Goal: Task Accomplishment & Management: Manage account settings

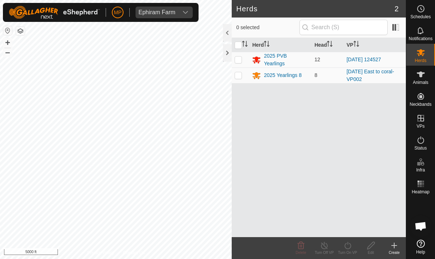
click at [423, 8] on icon at bounding box center [421, 8] width 9 height 9
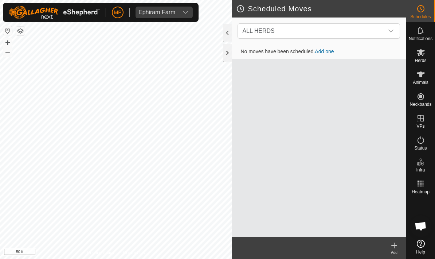
click at [229, 54] on div at bounding box center [227, 52] width 9 height 17
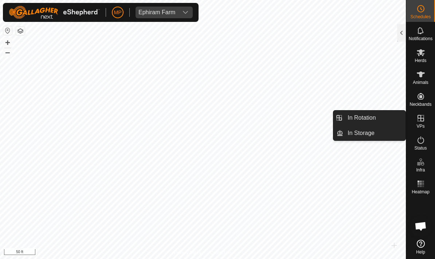
click at [385, 117] on link "In Rotation" at bounding box center [374, 117] width 62 height 15
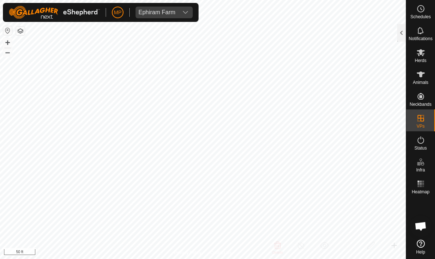
click at [407, 28] on div "Notifications" at bounding box center [421, 33] width 29 height 22
click at [403, 35] on div at bounding box center [401, 32] width 9 height 17
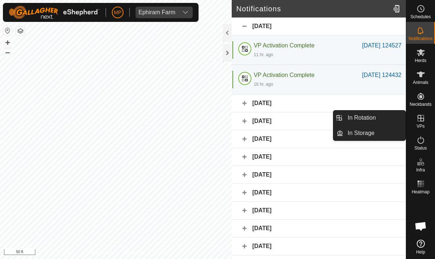
click at [382, 113] on link "In Rotation" at bounding box center [374, 117] width 62 height 15
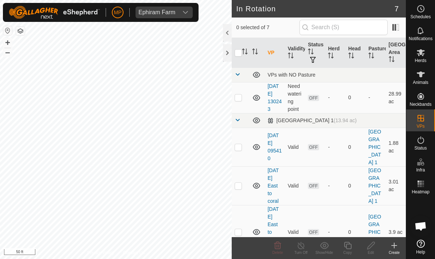
click at [425, 30] on icon at bounding box center [421, 30] width 9 height 9
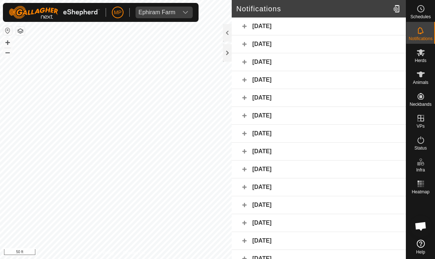
click at [424, 11] on icon at bounding box center [421, 8] width 9 height 9
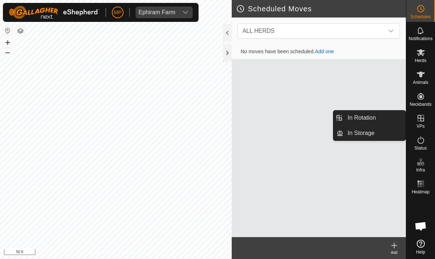
click at [384, 117] on link "In Rotation" at bounding box center [374, 117] width 62 height 15
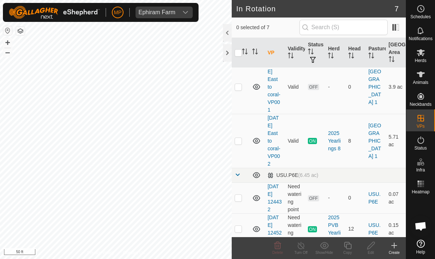
scroll to position [145, 0]
click at [394, 243] on icon at bounding box center [394, 245] width 0 height 5
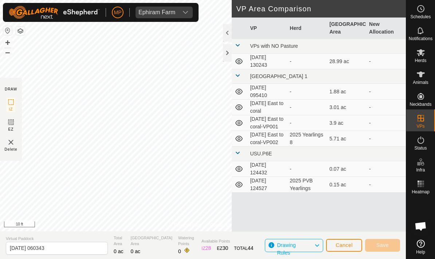
click at [349, 242] on span "Cancel" at bounding box center [344, 245] width 17 height 6
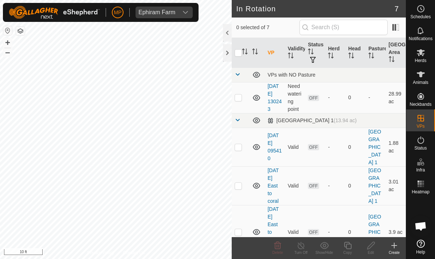
click at [400, 245] on create-svg-icon at bounding box center [394, 245] width 23 height 9
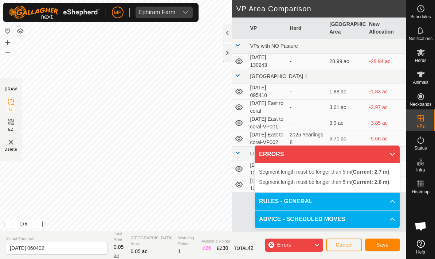
click at [389, 247] on span "Save" at bounding box center [383, 245] width 12 height 6
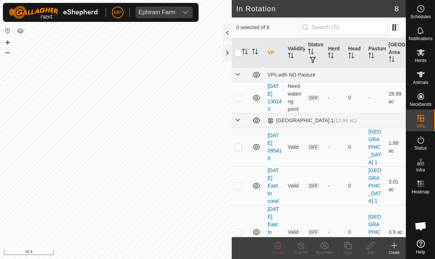
click at [392, 245] on icon at bounding box center [394, 245] width 5 height 0
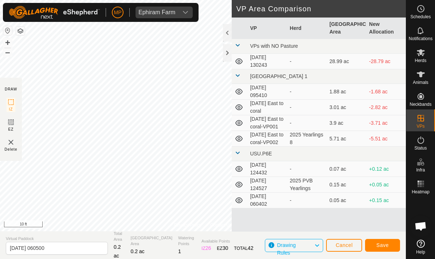
click at [389, 242] on button "Save" at bounding box center [382, 245] width 35 height 13
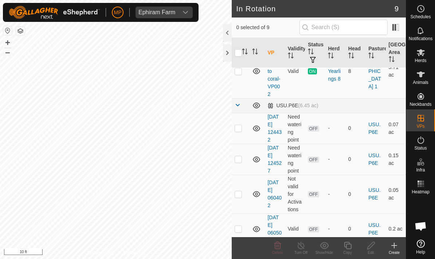
scroll to position [214, 0]
click at [244, 191] on td at bounding box center [240, 194] width 17 height 39
checkbox input "true"
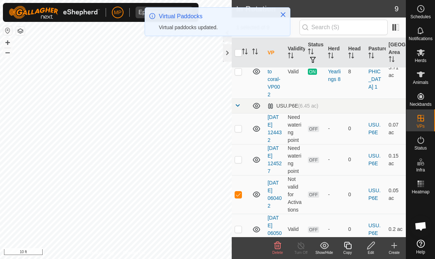
click at [279, 245] on icon at bounding box center [278, 244] width 7 height 7
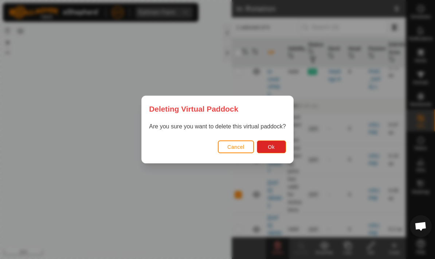
click at [272, 150] on span "Ok" at bounding box center [271, 147] width 7 height 6
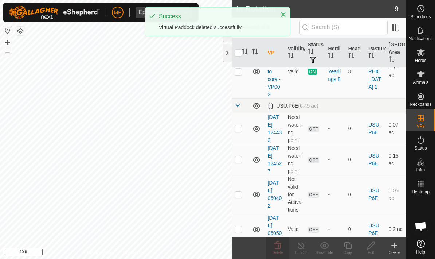
checkbox input "false"
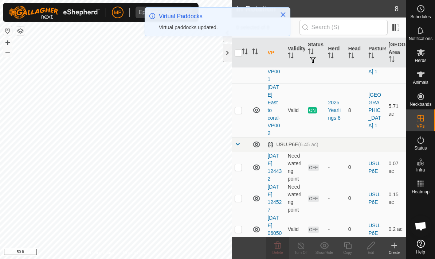
click at [423, 52] on icon at bounding box center [421, 52] width 8 height 7
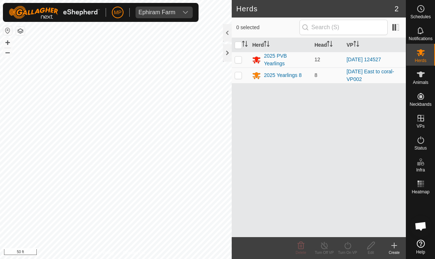
click at [241, 60] on p-checkbox at bounding box center [238, 60] width 7 height 6
checkbox input "true"
click at [349, 248] on icon at bounding box center [348, 245] width 7 height 7
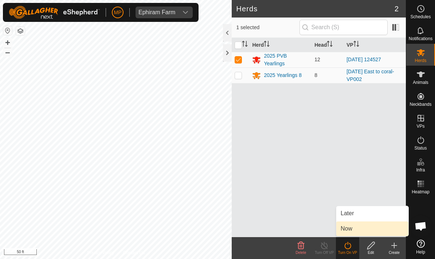
click at [365, 228] on link "Now" at bounding box center [373, 228] width 72 height 15
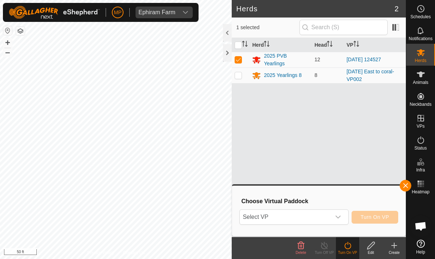
click at [340, 215] on icon "dropdown trigger" at bounding box center [338, 217] width 6 height 6
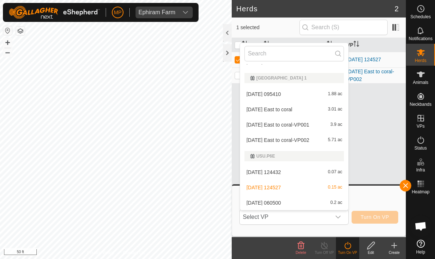
scroll to position [26, 0]
click at [281, 202] on span "[DATE] 060500" at bounding box center [263, 202] width 35 height 5
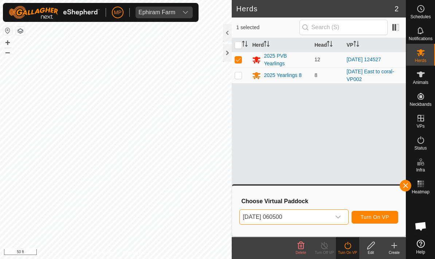
click at [387, 214] on span "Turn On VP" at bounding box center [375, 217] width 28 height 6
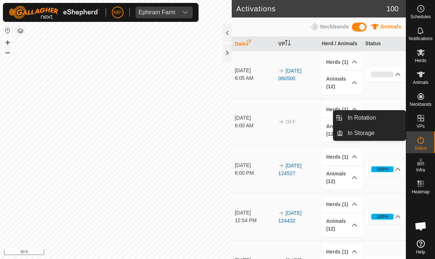
click at [384, 129] on link "In Storage" at bounding box center [374, 133] width 62 height 15
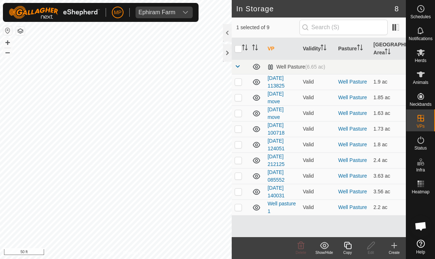
click at [243, 65] on td at bounding box center [240, 66] width 17 height 15
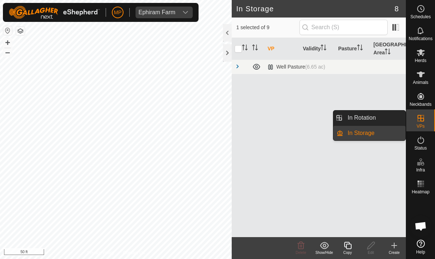
click at [388, 116] on link "In Rotation" at bounding box center [374, 117] width 62 height 15
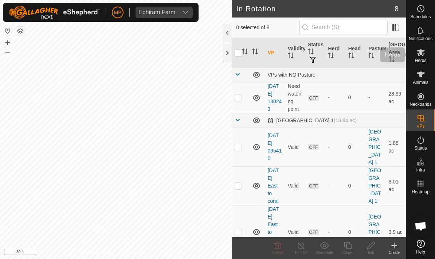
click at [421, 56] on icon at bounding box center [421, 52] width 9 height 9
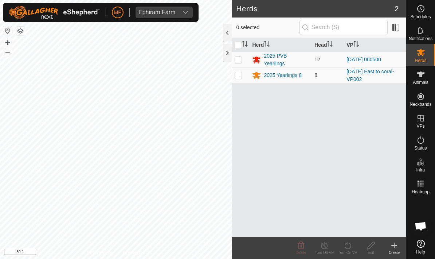
click at [241, 59] on p-checkbox at bounding box center [238, 60] width 7 height 6
checkbox input "true"
click at [350, 245] on icon at bounding box center [347, 245] width 9 height 9
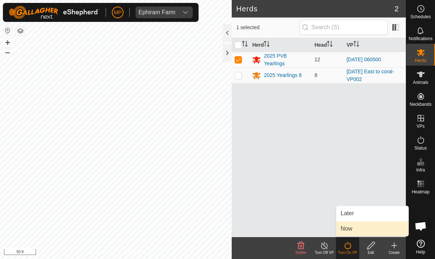
click at [366, 226] on link "Now" at bounding box center [373, 228] width 72 height 15
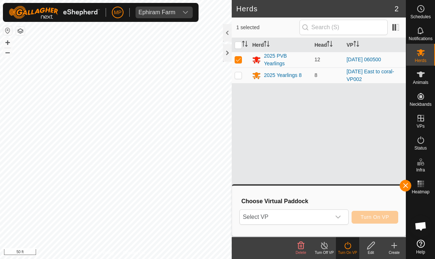
click at [338, 215] on icon "dropdown trigger" at bounding box center [338, 217] width 6 height 6
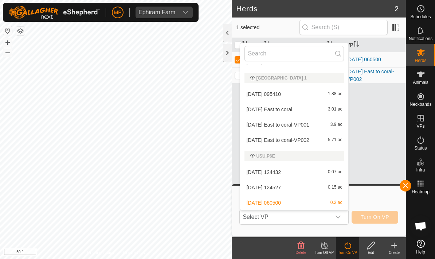
scroll to position [26, 0]
click at [334, 198] on div "[DATE] 060500 0.2 ac" at bounding box center [295, 202] width 100 height 9
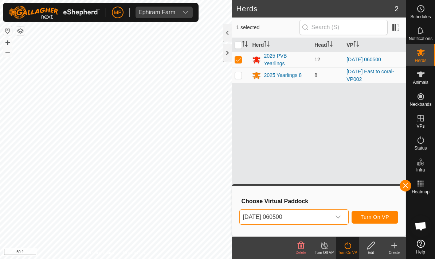
click at [383, 214] on span "Turn On VP" at bounding box center [375, 217] width 28 height 6
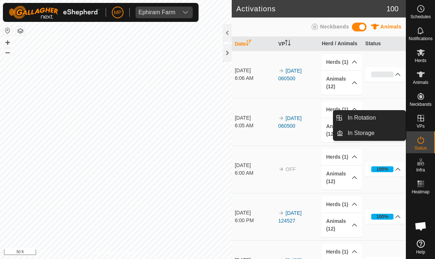
click at [390, 116] on link "In Rotation" at bounding box center [374, 117] width 62 height 15
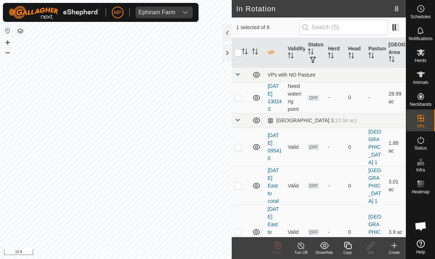
click at [398, 247] on icon at bounding box center [394, 245] width 9 height 9
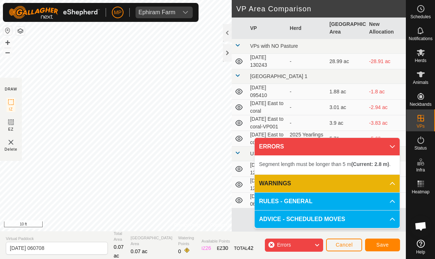
click at [388, 242] on span "Save" at bounding box center [383, 245] width 12 height 6
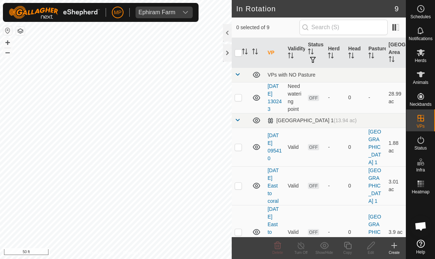
click at [394, 246] on icon at bounding box center [394, 245] width 9 height 9
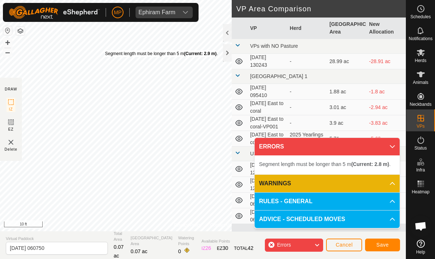
click at [386, 243] on span "Save" at bounding box center [383, 245] width 12 height 6
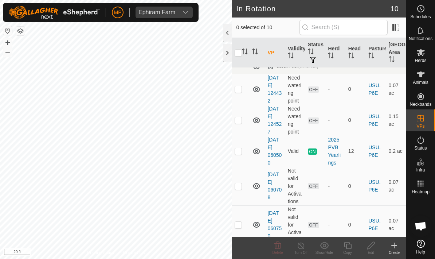
scroll to position [253, 0]
click at [245, 180] on td at bounding box center [240, 186] width 17 height 39
checkbox input "false"
click at [245, 217] on td at bounding box center [240, 225] width 17 height 39
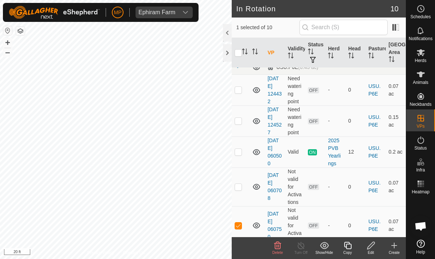
click at [245, 222] on td at bounding box center [240, 225] width 17 height 39
checkbox input "false"
click at [393, 246] on icon at bounding box center [394, 245] width 9 height 9
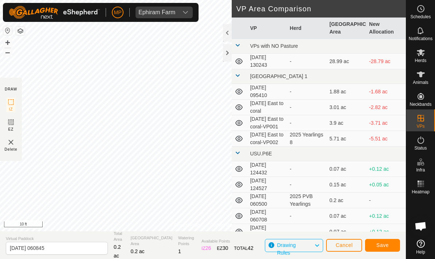
click at [390, 245] on button "Save" at bounding box center [382, 245] width 35 height 13
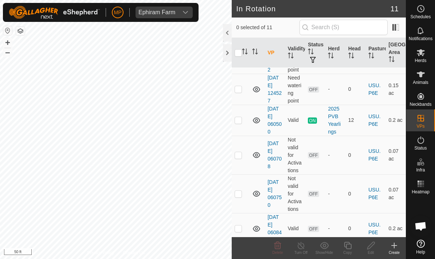
scroll to position [284, 0]
click at [241, 153] on p-checkbox at bounding box center [238, 156] width 7 height 6
click at [242, 153] on p-checkbox at bounding box center [238, 156] width 7 height 6
click at [241, 151] on td at bounding box center [240, 155] width 17 height 39
click at [278, 251] on span "Delete" at bounding box center [278, 252] width 11 height 4
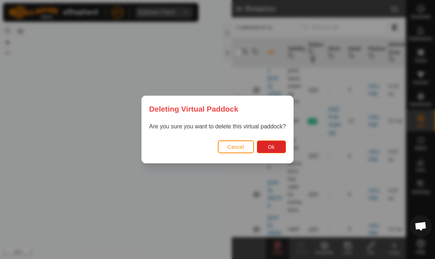
click at [276, 147] on button "Ok" at bounding box center [271, 146] width 29 height 13
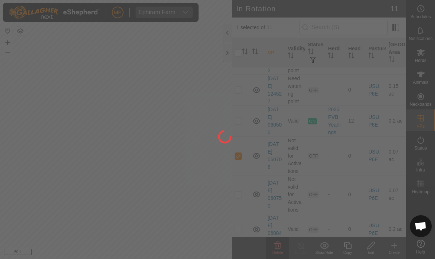
checkbox input "false"
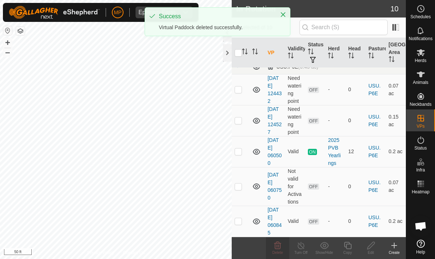
scroll to position [245, 0]
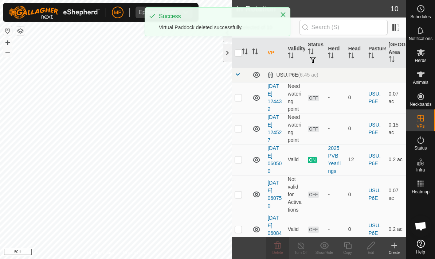
click at [240, 191] on p-checkbox at bounding box center [238, 194] width 7 height 6
checkbox input "true"
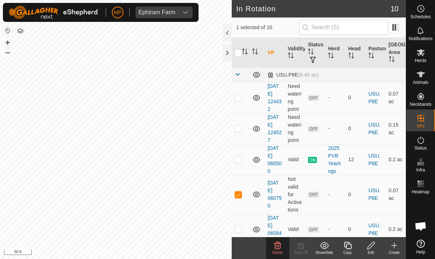
click at [280, 246] on icon at bounding box center [278, 244] width 7 height 7
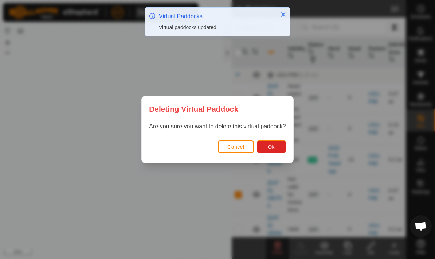
click at [275, 147] on button "Ok" at bounding box center [271, 146] width 29 height 13
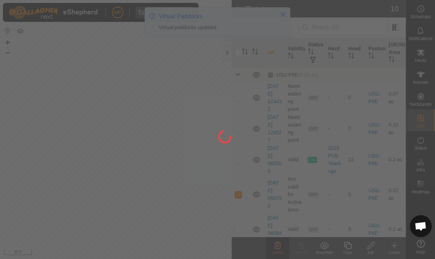
checkbox input "false"
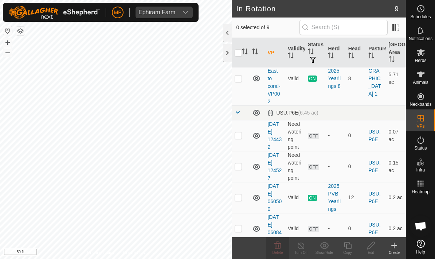
scroll to position [207, 0]
click at [241, 133] on p-checkbox at bounding box center [238, 136] width 7 height 6
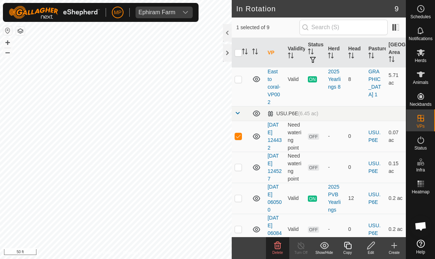
click at [281, 244] on icon at bounding box center [278, 244] width 7 height 7
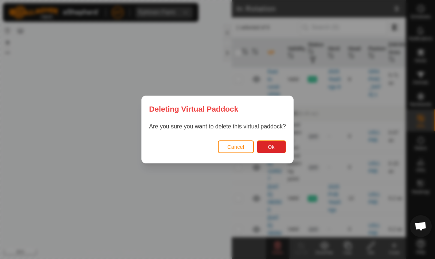
click at [273, 148] on span "Ok" at bounding box center [271, 147] width 7 height 6
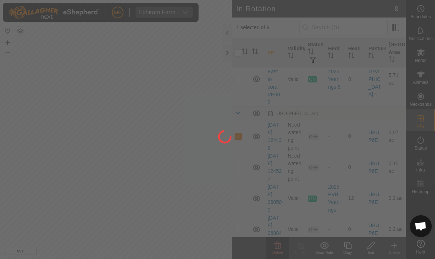
checkbox input "false"
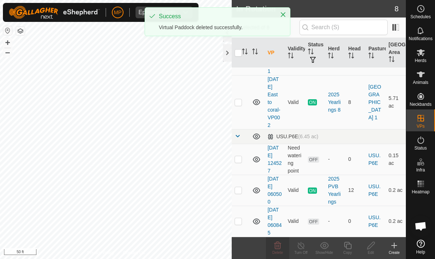
scroll to position [176, 0]
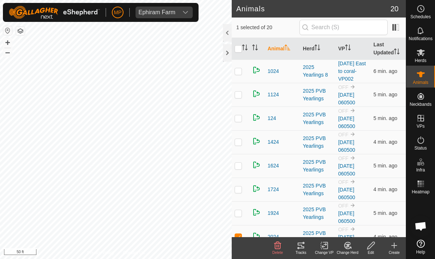
click at [424, 51] on icon at bounding box center [421, 52] width 8 height 7
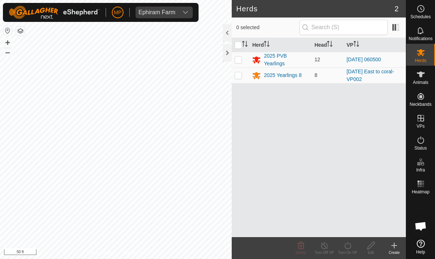
click at [269, 61] on div "2025 PVB Yearlings" at bounding box center [286, 59] width 45 height 15
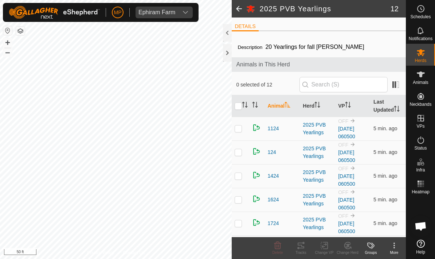
click at [238, 110] on input "checkbox" at bounding box center [238, 105] width 7 height 7
checkbox input "true"
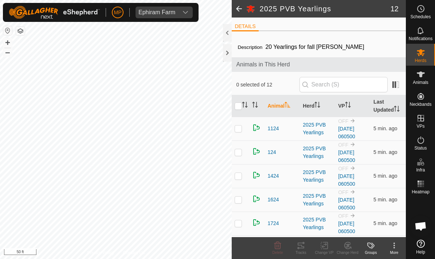
checkbox input "true"
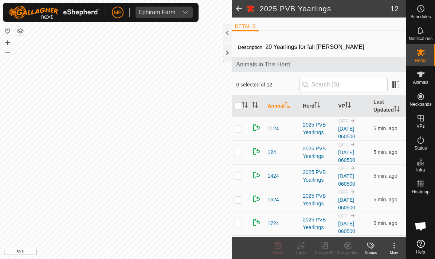
checkbox input "true"
click at [326, 245] on icon at bounding box center [324, 245] width 5 height 5
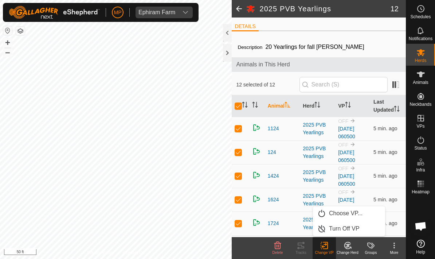
click at [362, 213] on span "Choose VP..." at bounding box center [346, 213] width 34 height 9
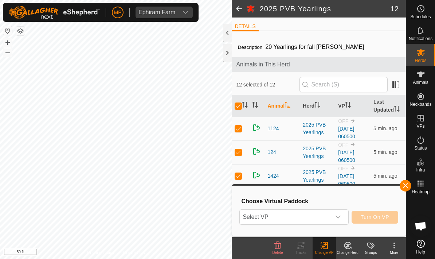
click at [405, 190] on button "button" at bounding box center [406, 186] width 12 height 12
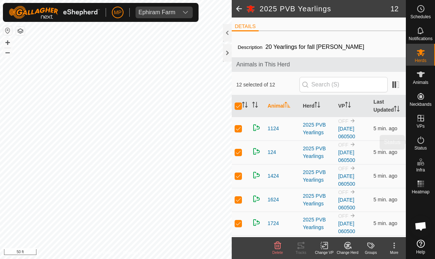
click at [424, 141] on icon at bounding box center [421, 140] width 9 height 9
